Goal: Information Seeking & Learning: Learn about a topic

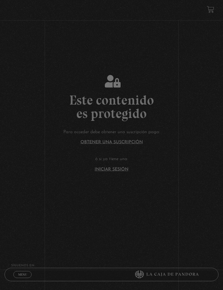
scroll to position [26, 0]
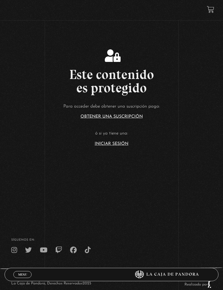
click at [124, 146] on link "Iniciar Sesión" at bounding box center [112, 144] width 34 height 4
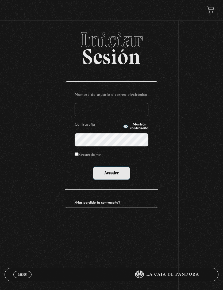
type input "mdarevalo2195@gmail.com"
click at [111, 174] on input "Acceder" at bounding box center [111, 173] width 37 height 13
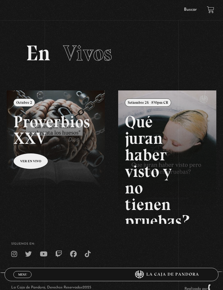
click at [70, 144] on link at bounding box center [118, 236] width 223 height 290
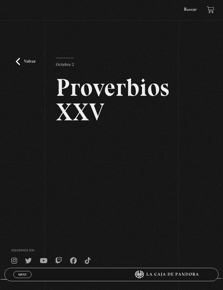
click at [174, 162] on div "Volver Octubre 2 Proverbios XXV" at bounding box center [111, 123] width 223 height 188
click at [199, 199] on div "Volver Octubre 2 Proverbios XXV" at bounding box center [111, 123] width 223 height 188
